Goal: Task Accomplishment & Management: Use online tool/utility

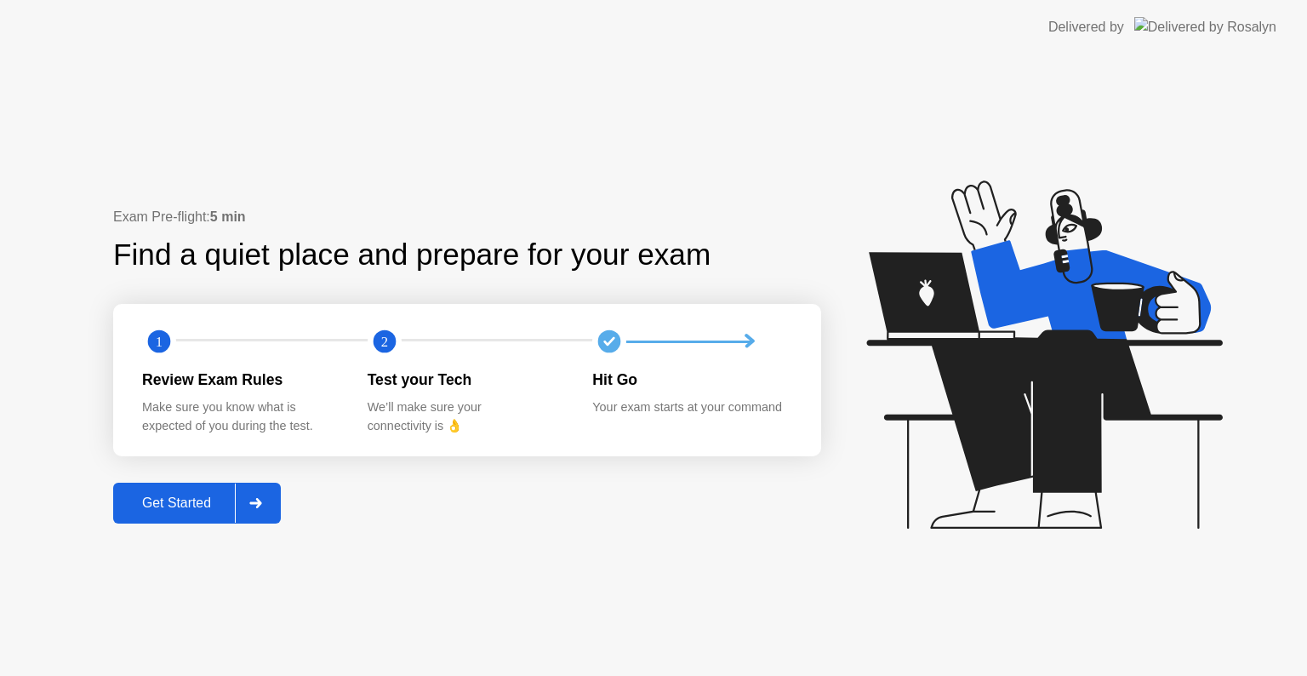
click at [185, 500] on div "Get Started" at bounding box center [176, 502] width 117 height 15
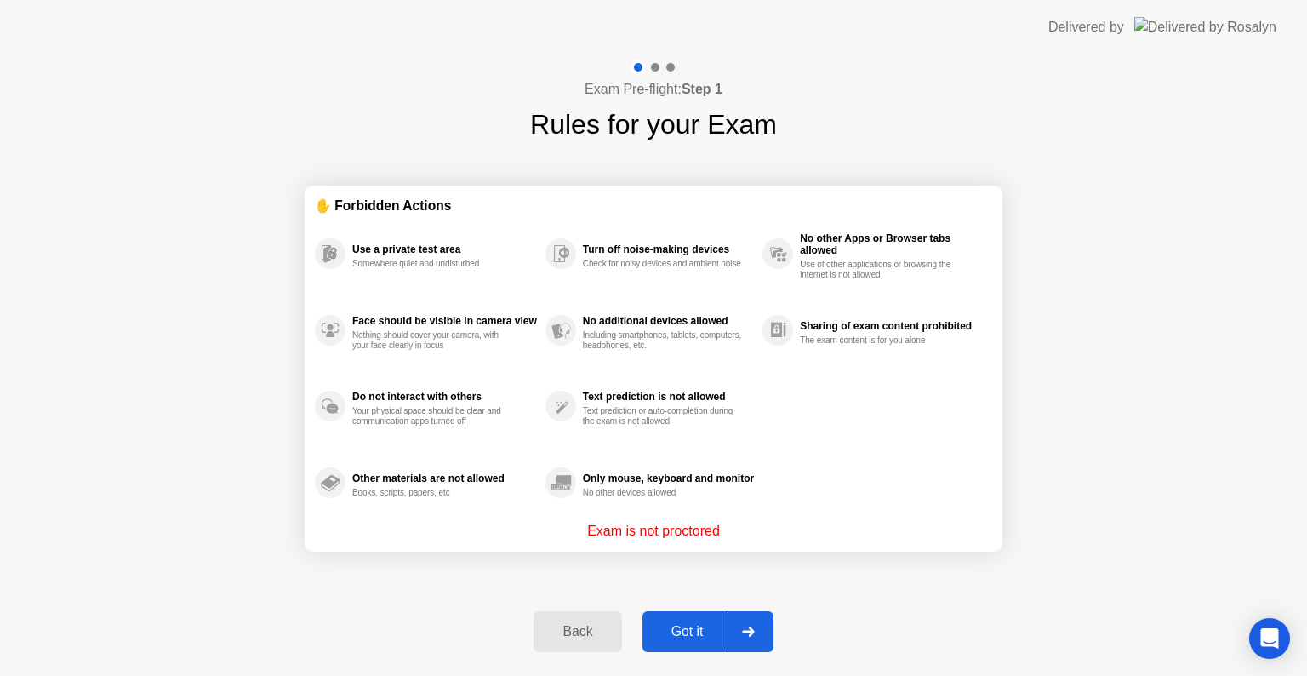
click at [681, 636] on div "Got it" at bounding box center [688, 631] width 80 height 15
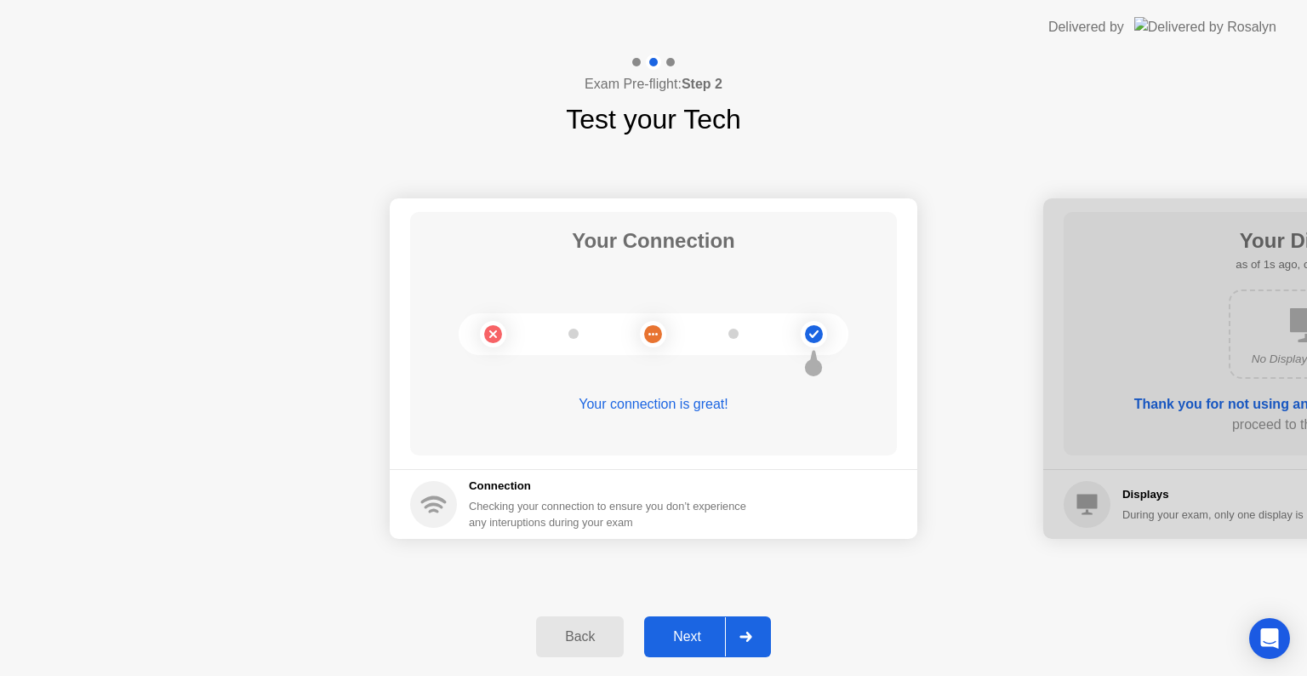
click at [675, 637] on div "Next" at bounding box center [687, 636] width 76 height 15
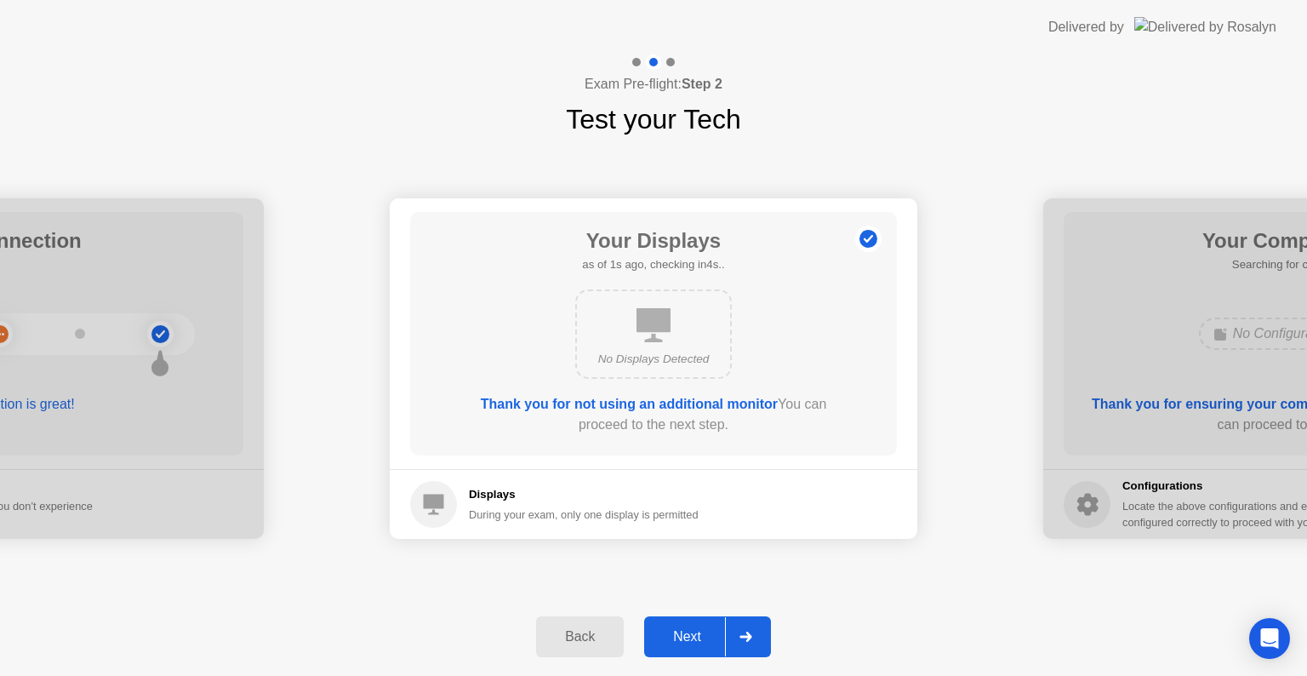
click at [682, 637] on div "Next" at bounding box center [687, 636] width 76 height 15
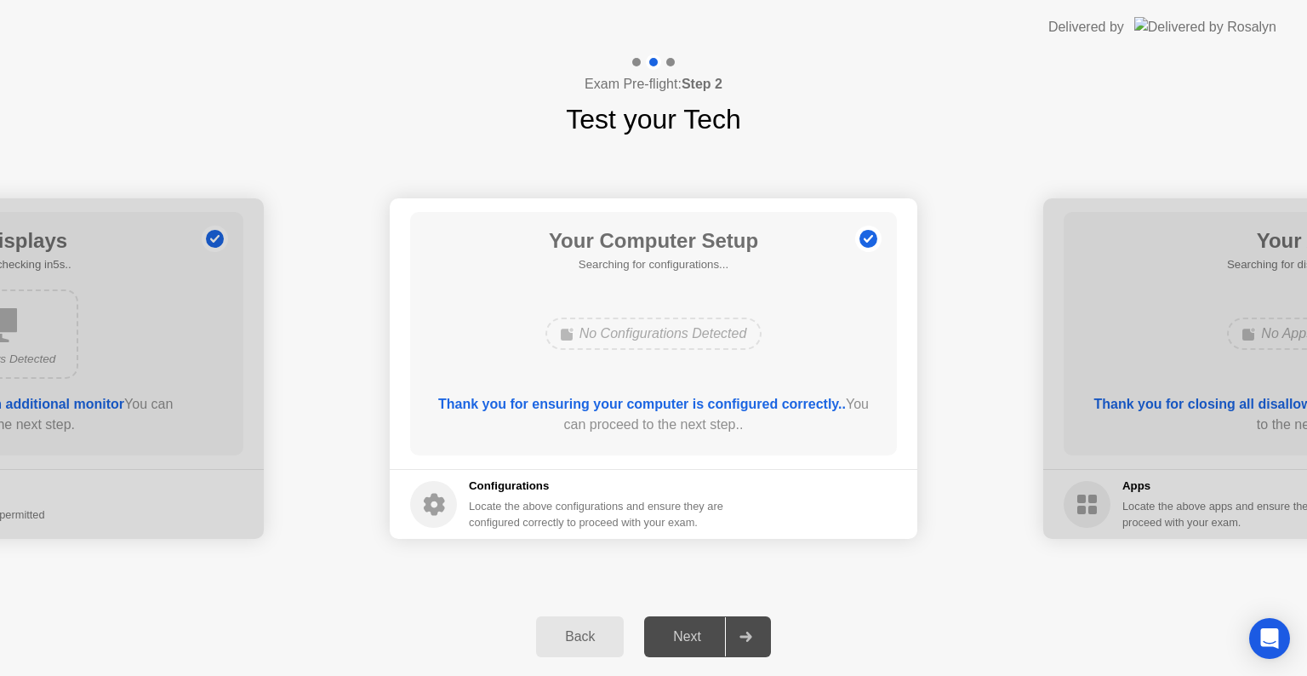
click at [682, 637] on div "Next" at bounding box center [687, 636] width 76 height 15
click at [688, 644] on div "Next" at bounding box center [687, 636] width 76 height 15
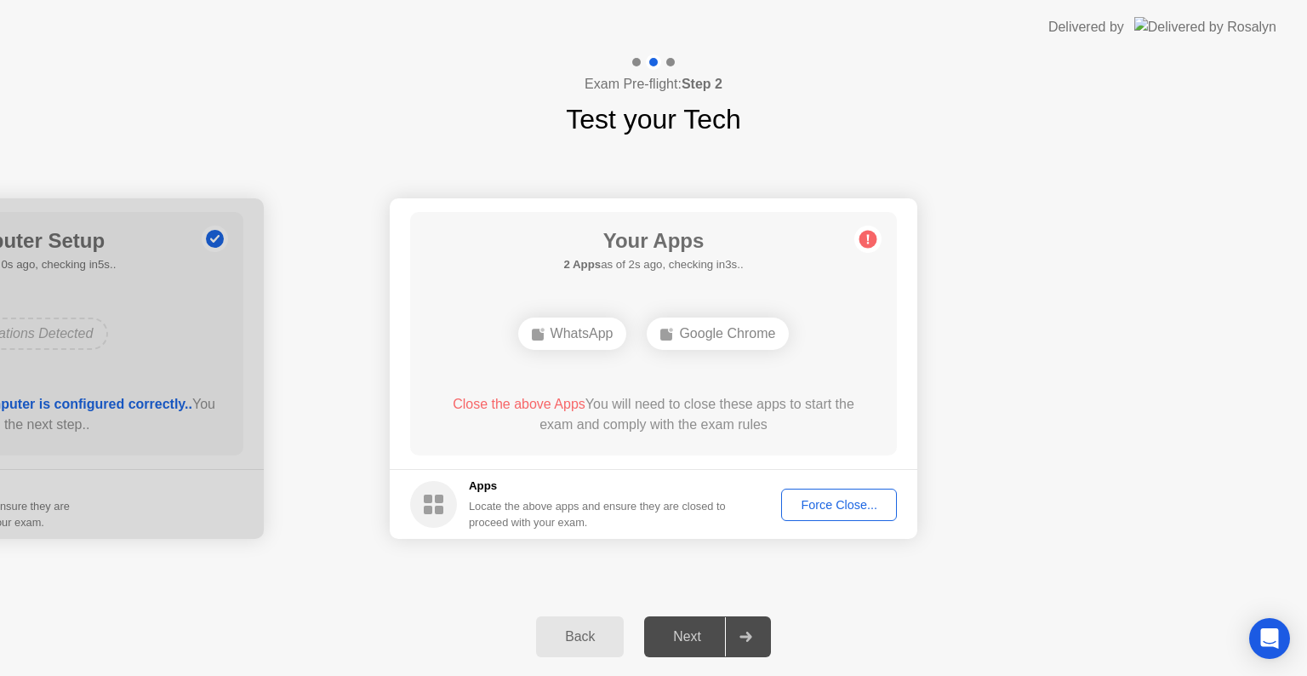
click at [825, 500] on div "Force Close..." at bounding box center [839, 505] width 104 height 14
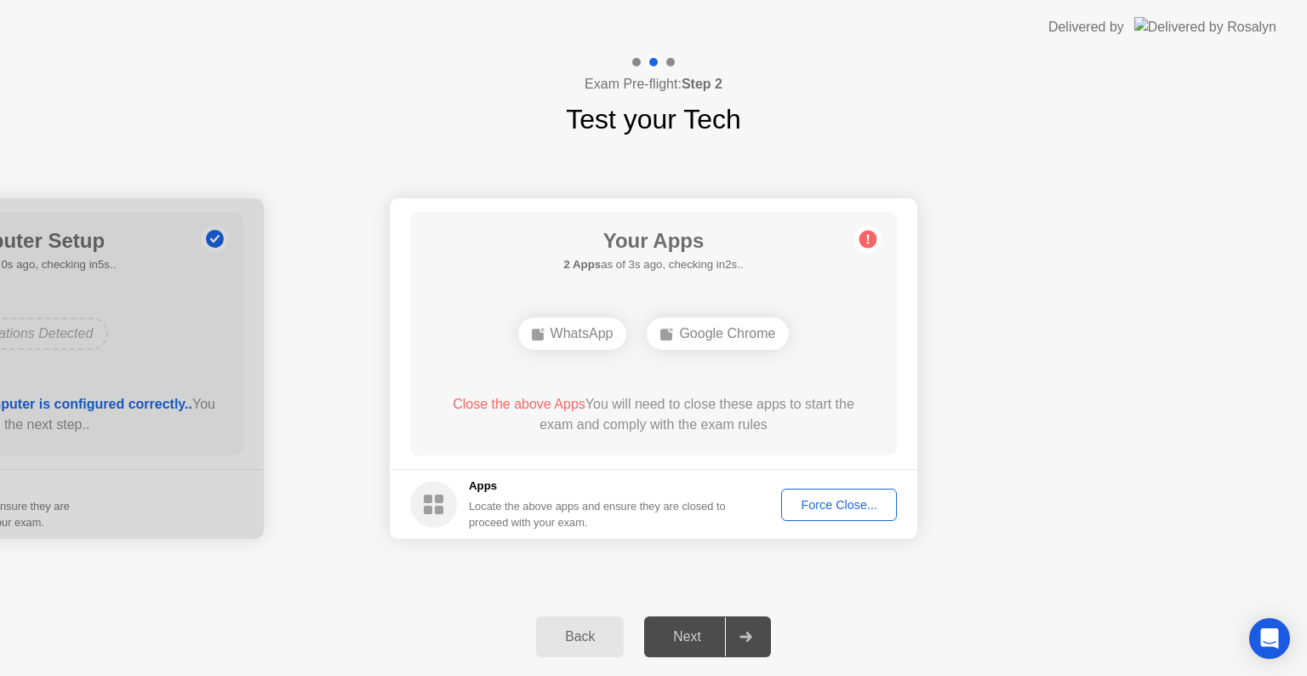
click at [627, 414] on div "Close the above Apps You will need to close these apps to start the exam and co…" at bounding box center [654, 414] width 438 height 41
click at [626, 414] on div "Close the above Apps You will need to close these apps to start the exam and co…" at bounding box center [654, 414] width 438 height 41
click at [559, 648] on div "Back Next" at bounding box center [653, 636] width 1307 height 78
click at [565, 630] on div "Back" at bounding box center [579, 636] width 77 height 15
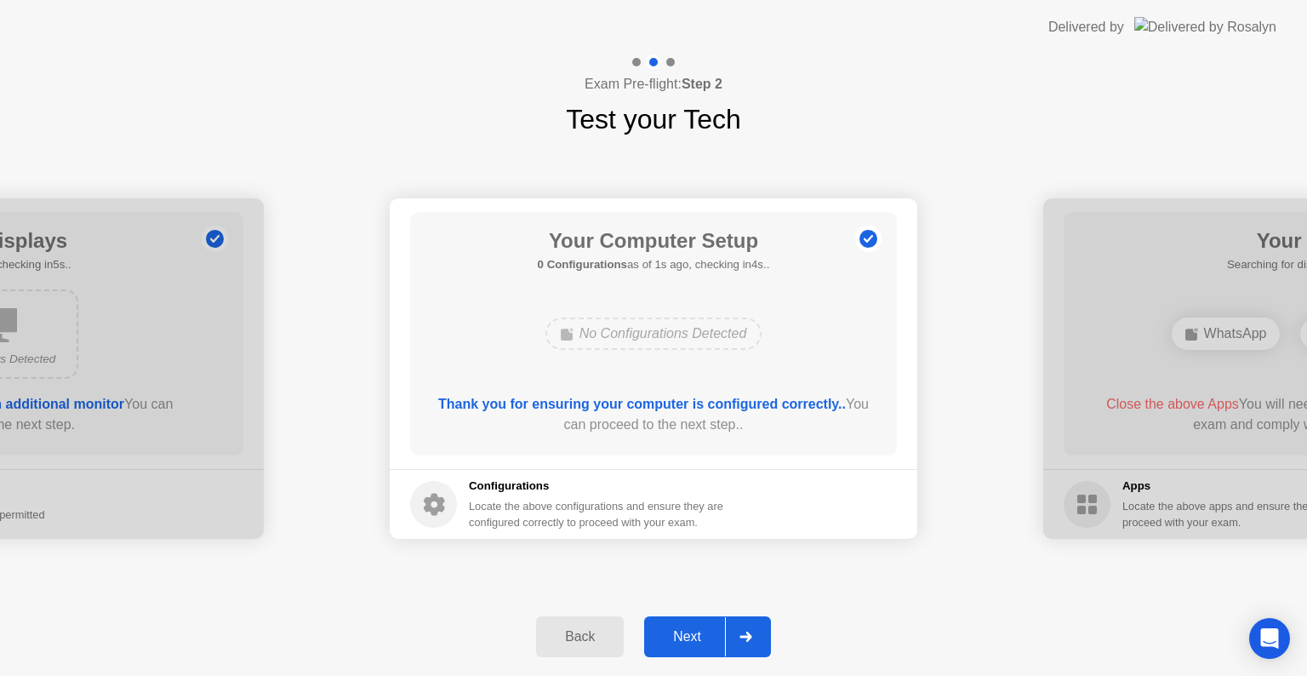
click at [688, 640] on div "Next" at bounding box center [687, 636] width 76 height 15
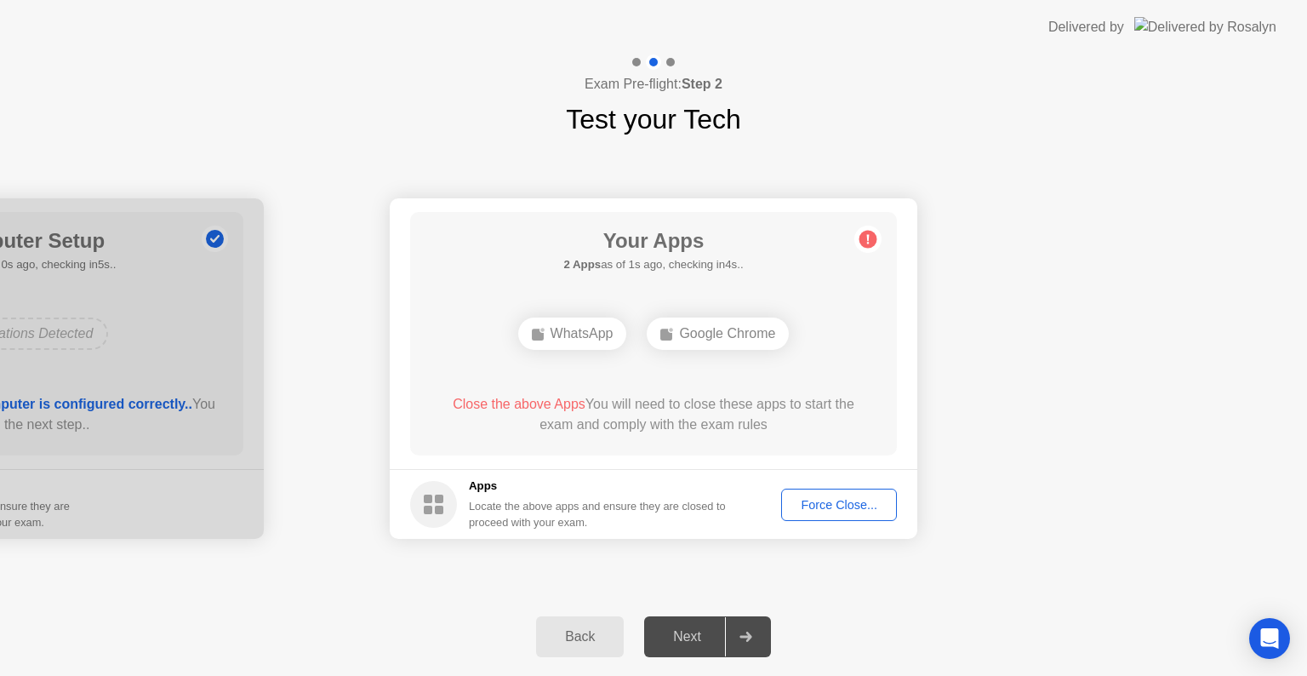
click at [809, 502] on div "Force Close..." at bounding box center [839, 505] width 104 height 14
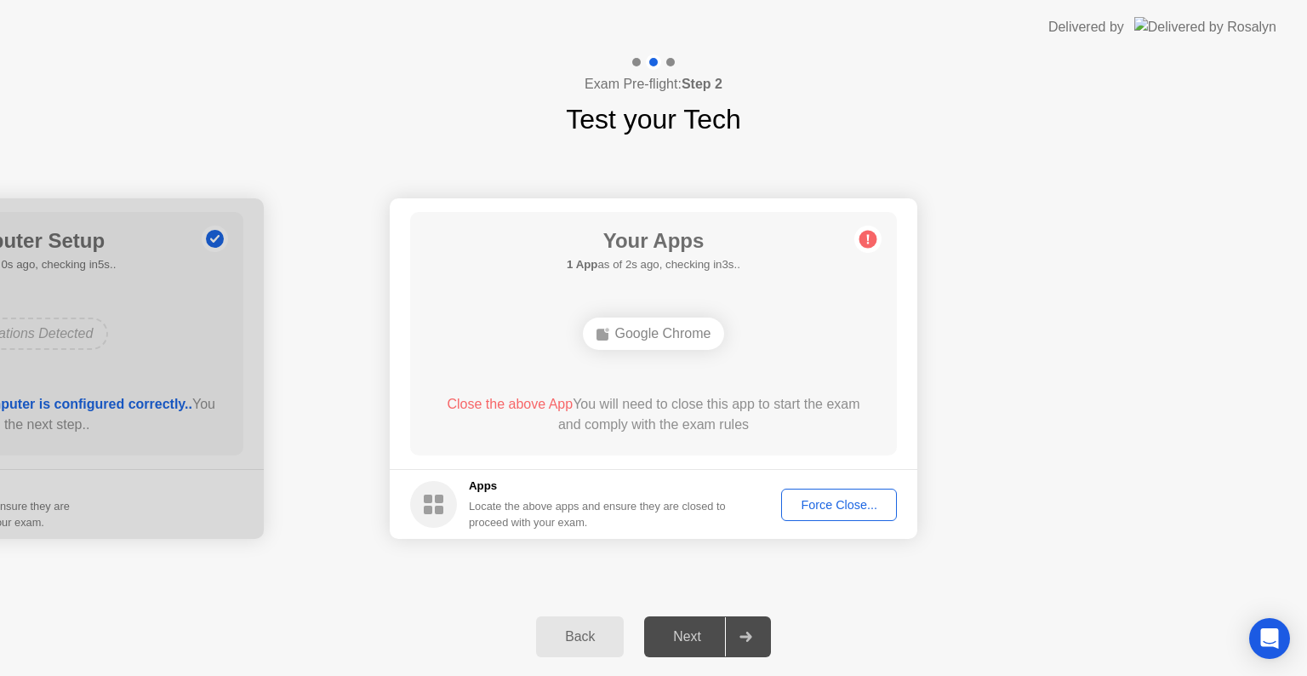
click at [815, 511] on div "Force Close..." at bounding box center [839, 505] width 104 height 14
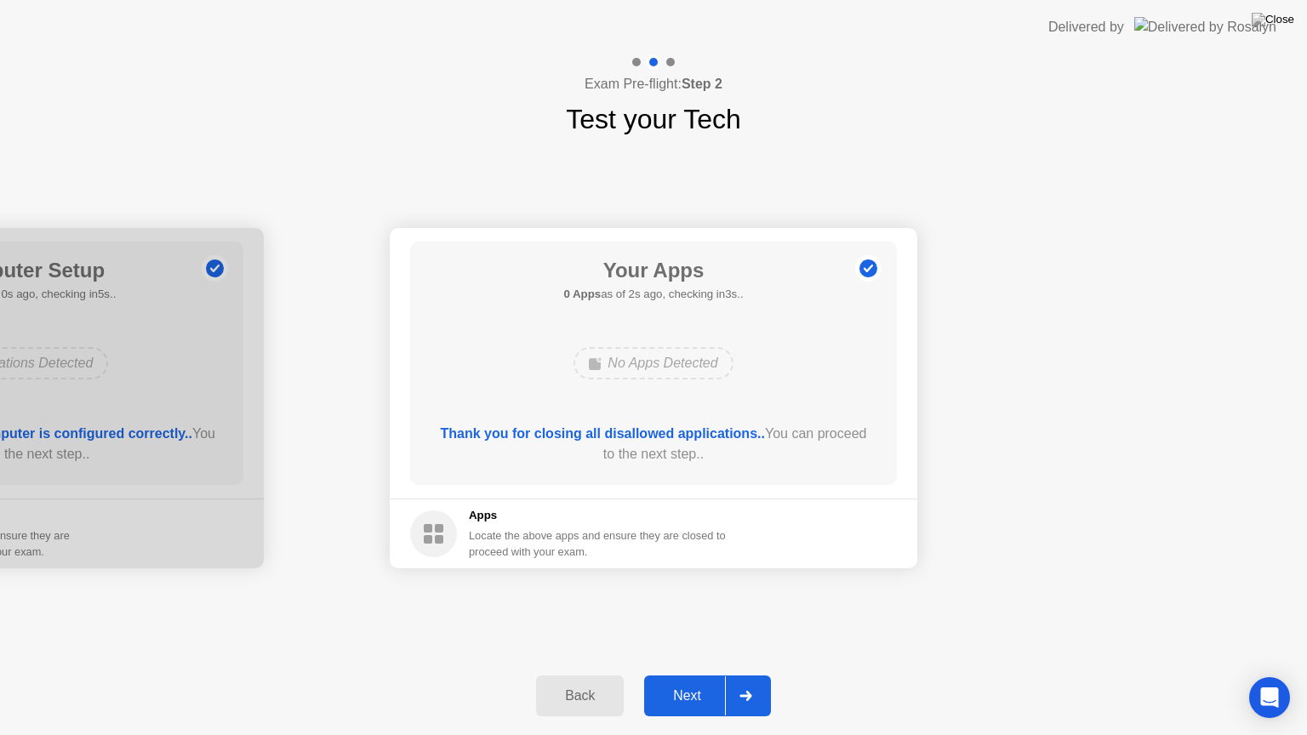
click at [693, 675] on button "Next" at bounding box center [707, 696] width 127 height 41
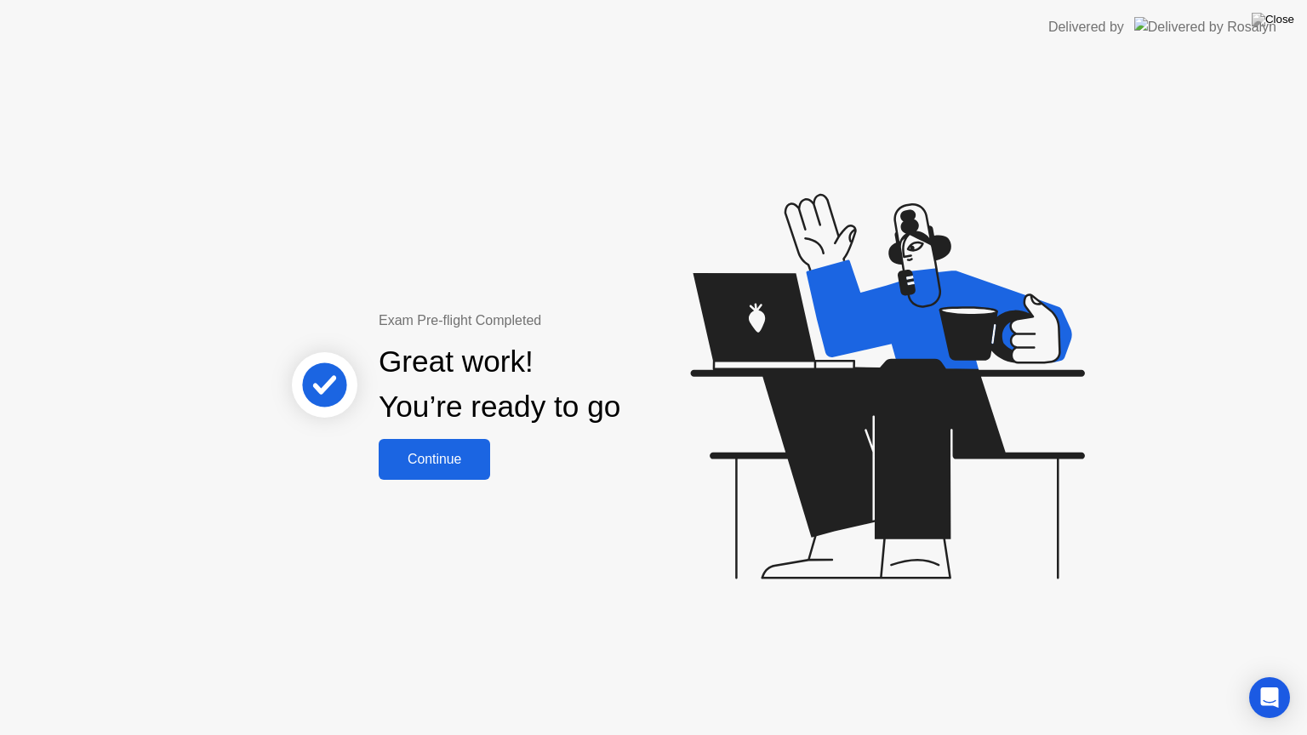
click at [468, 466] on div "Continue" at bounding box center [434, 459] width 101 height 15
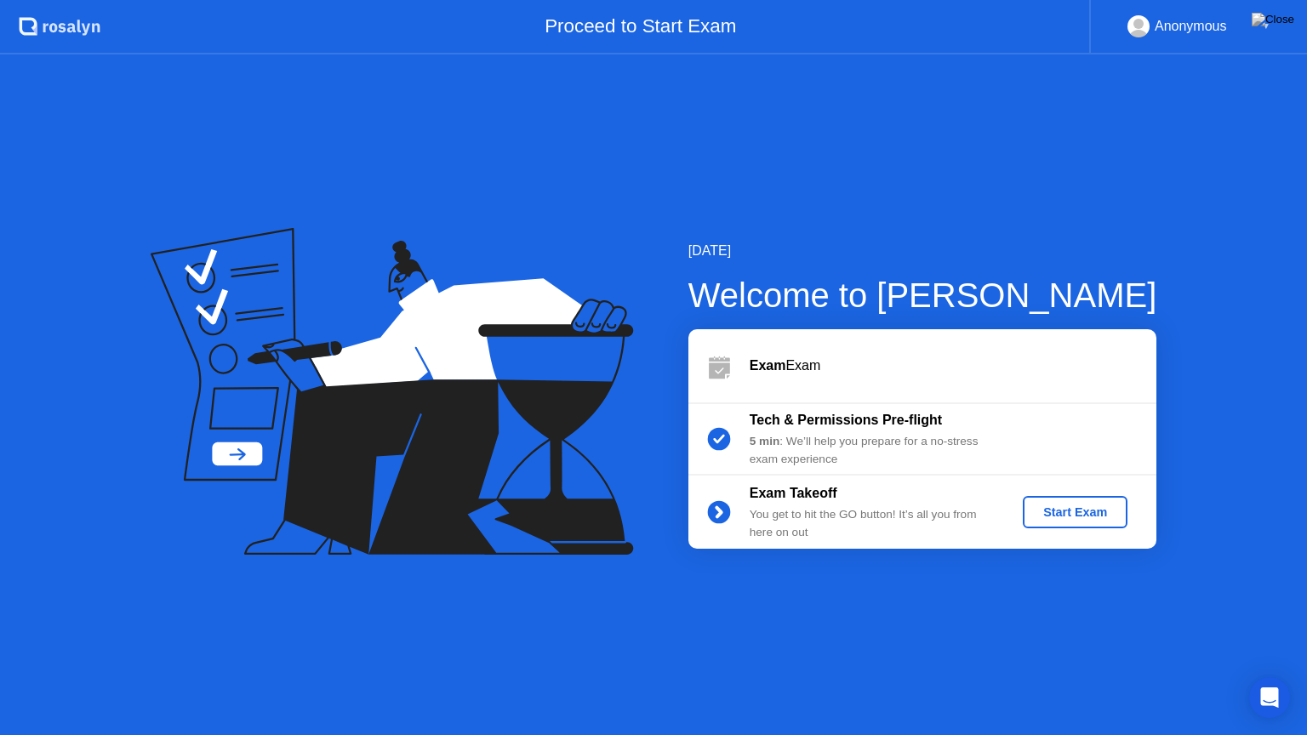
click at [1085, 511] on div "Start Exam" at bounding box center [1075, 512] width 91 height 14
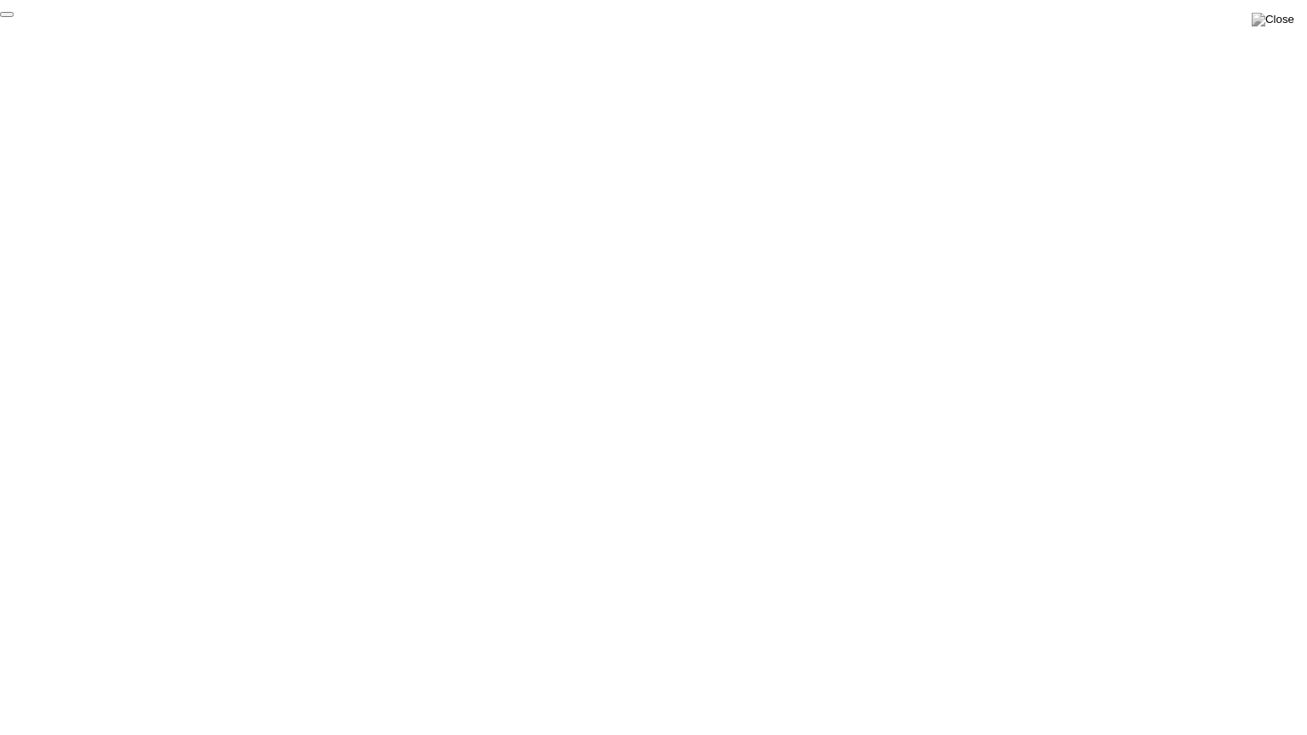
click div "End Proctoring Session"
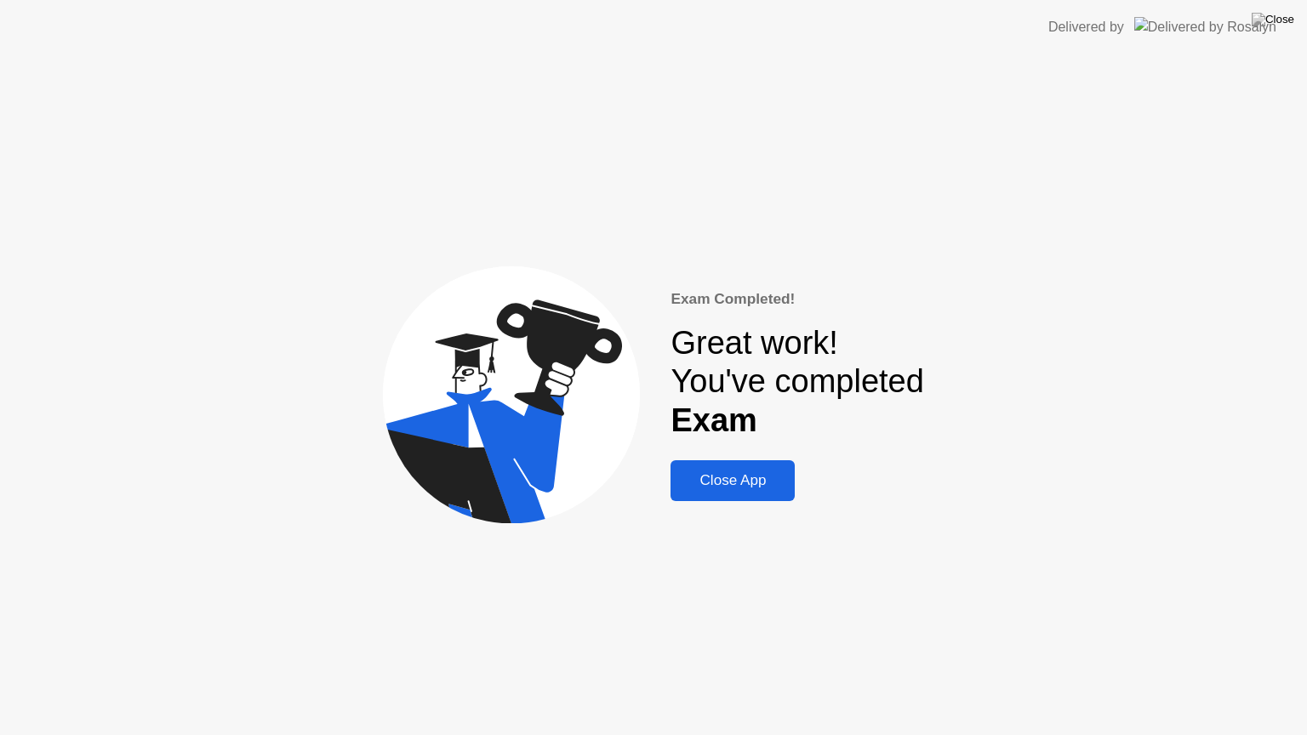
click at [756, 494] on button "Close App" at bounding box center [733, 480] width 124 height 41
